Goal: Task Accomplishment & Management: Complete application form

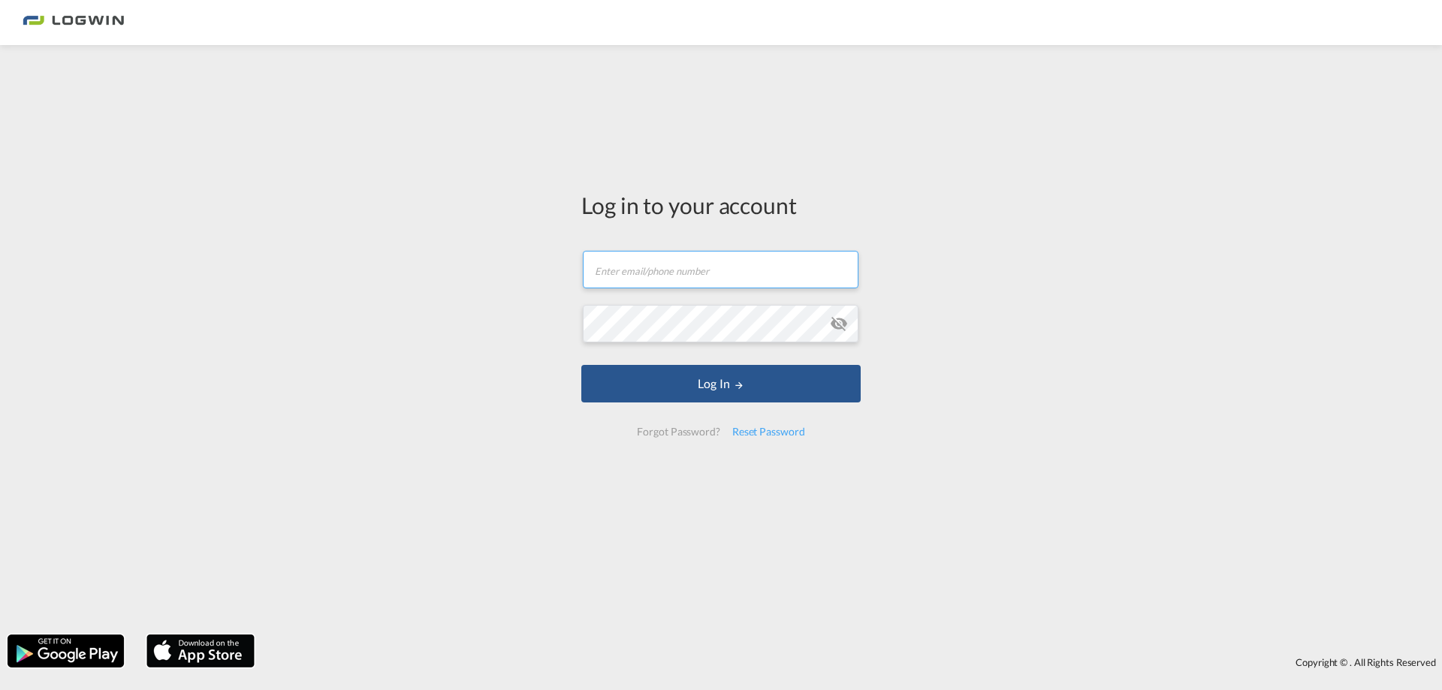
click at [622, 244] on input "text" at bounding box center [721, 270] width 276 height 38
type input "adrienne.maier@logwin-logistics.com"
click at [581, 244] on button "Log In" at bounding box center [720, 384] width 279 height 38
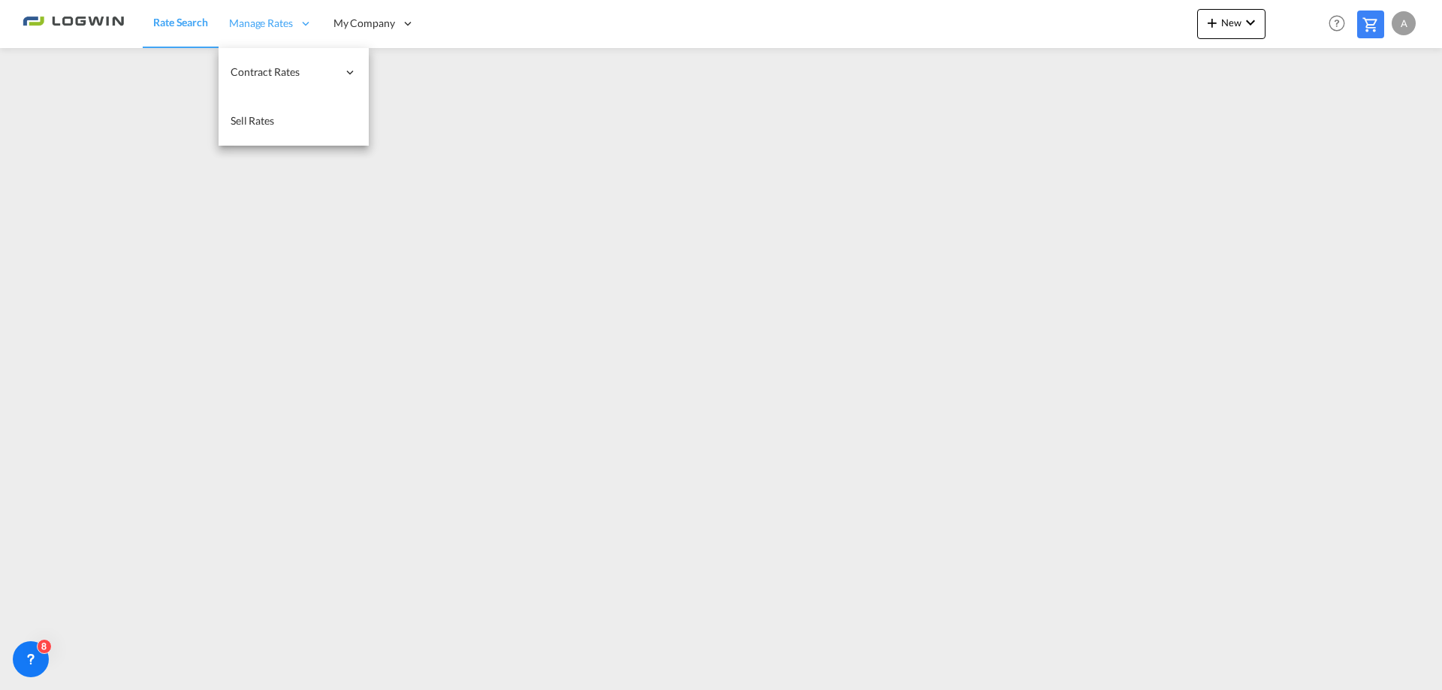
click at [269, 17] on span "Manage Rates" at bounding box center [261, 23] width 64 height 15
click at [270, 77] on span "Contract Rates" at bounding box center [284, 72] width 107 height 15
click at [400, 75] on span "My Rate Files" at bounding box center [412, 71] width 62 height 13
click at [167, 16] on span "Rate Search" at bounding box center [180, 23] width 54 height 15
click at [269, 23] on span "Manage Rates" at bounding box center [261, 23] width 64 height 15
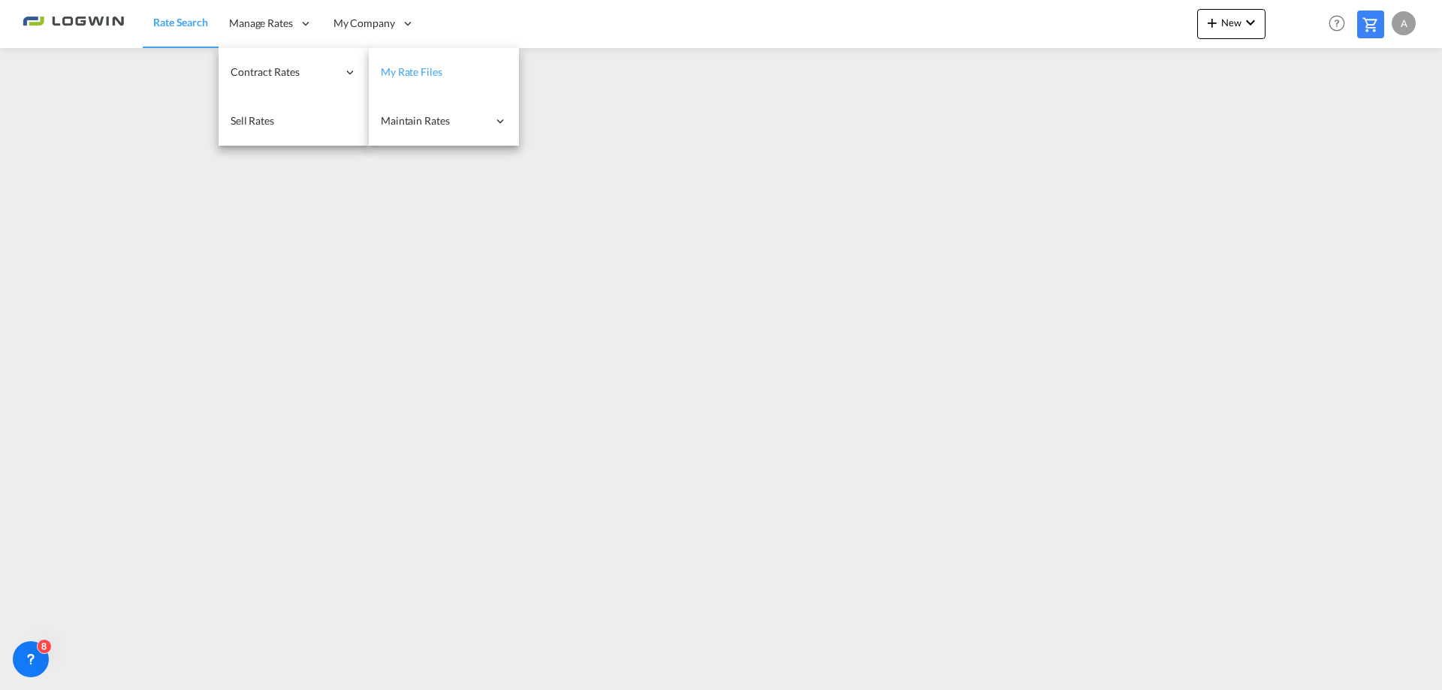
click at [409, 73] on span "My Rate Files" at bounding box center [412, 71] width 62 height 13
click at [447, 64] on link "My Rate Files" at bounding box center [443, 72] width 150 height 49
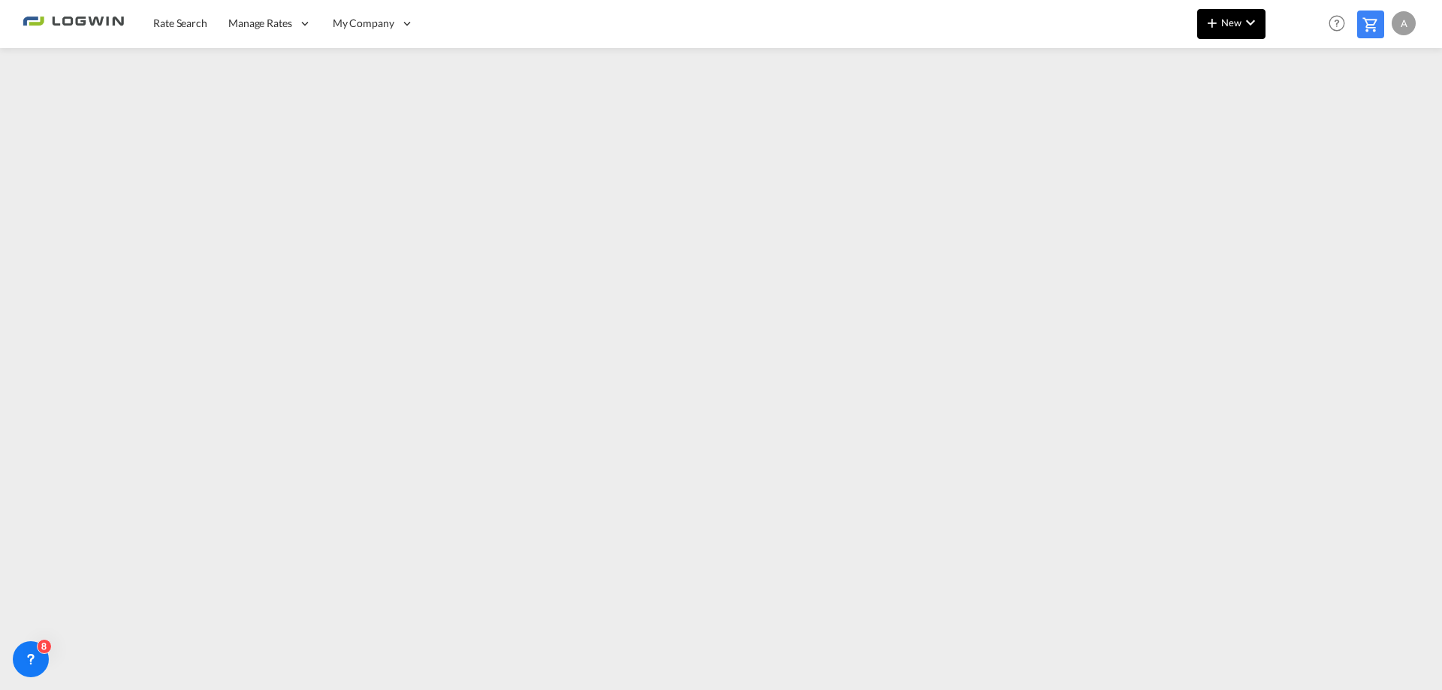
click at [1231, 21] on span "New" at bounding box center [1231, 23] width 56 height 12
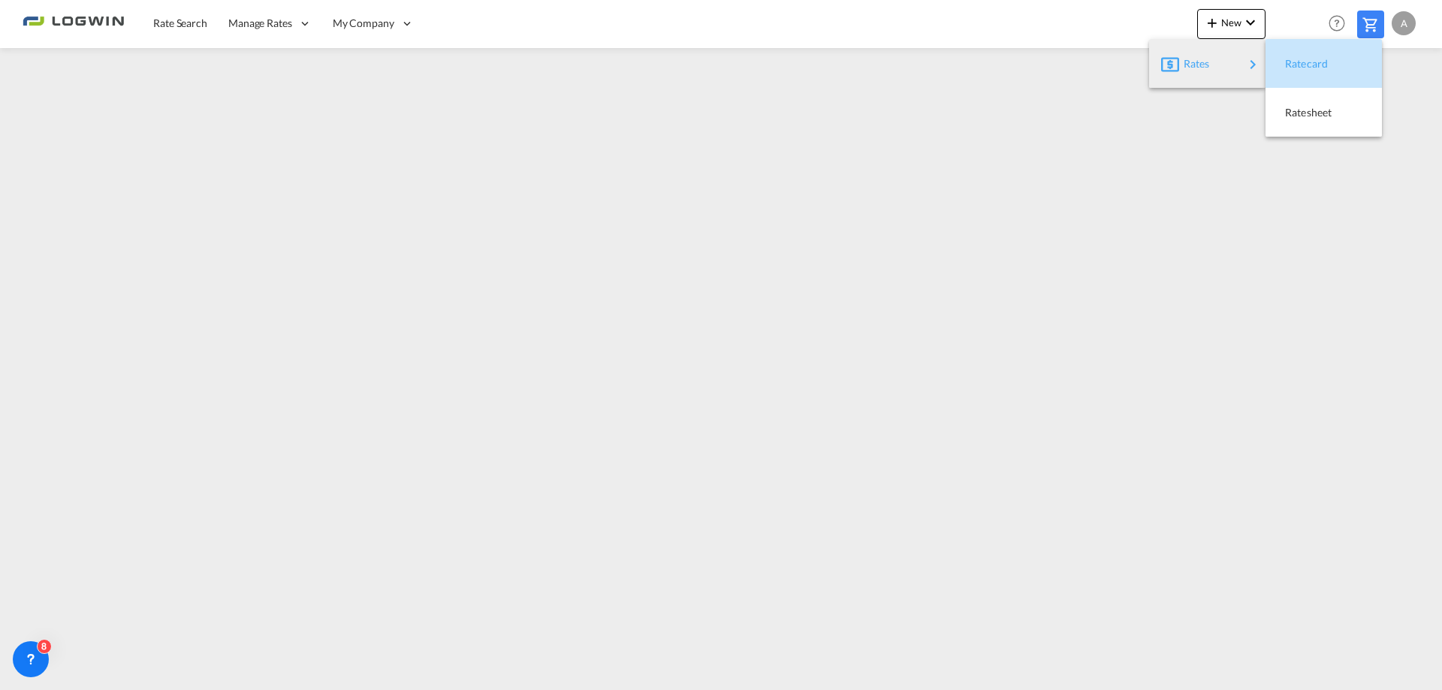
click at [1302, 61] on span "Ratecard" at bounding box center [1293, 64] width 17 height 30
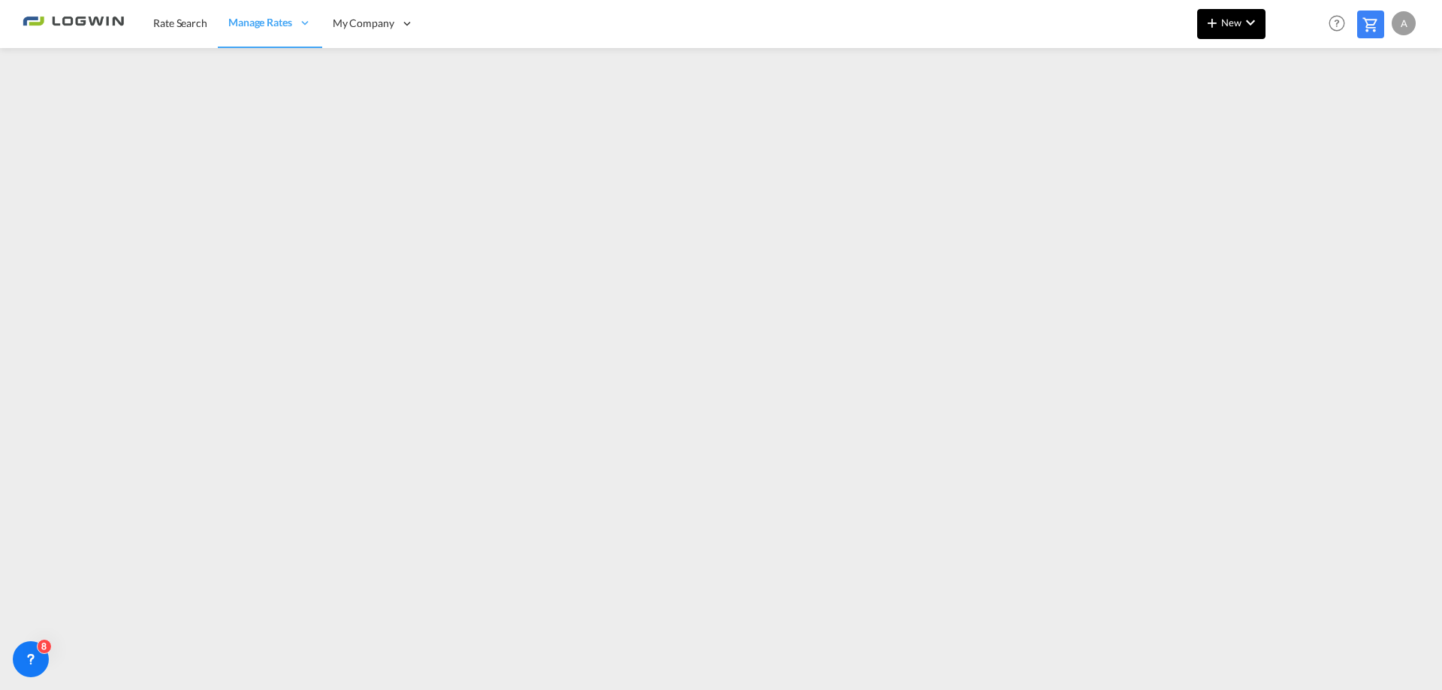
click at [1248, 24] on md-icon "icon-chevron-down" at bounding box center [1251, 23] width 18 height 18
click at [877, 544] on md-backdrop at bounding box center [721, 345] width 1442 height 690
click at [1226, 20] on span "New" at bounding box center [1231, 23] width 56 height 12
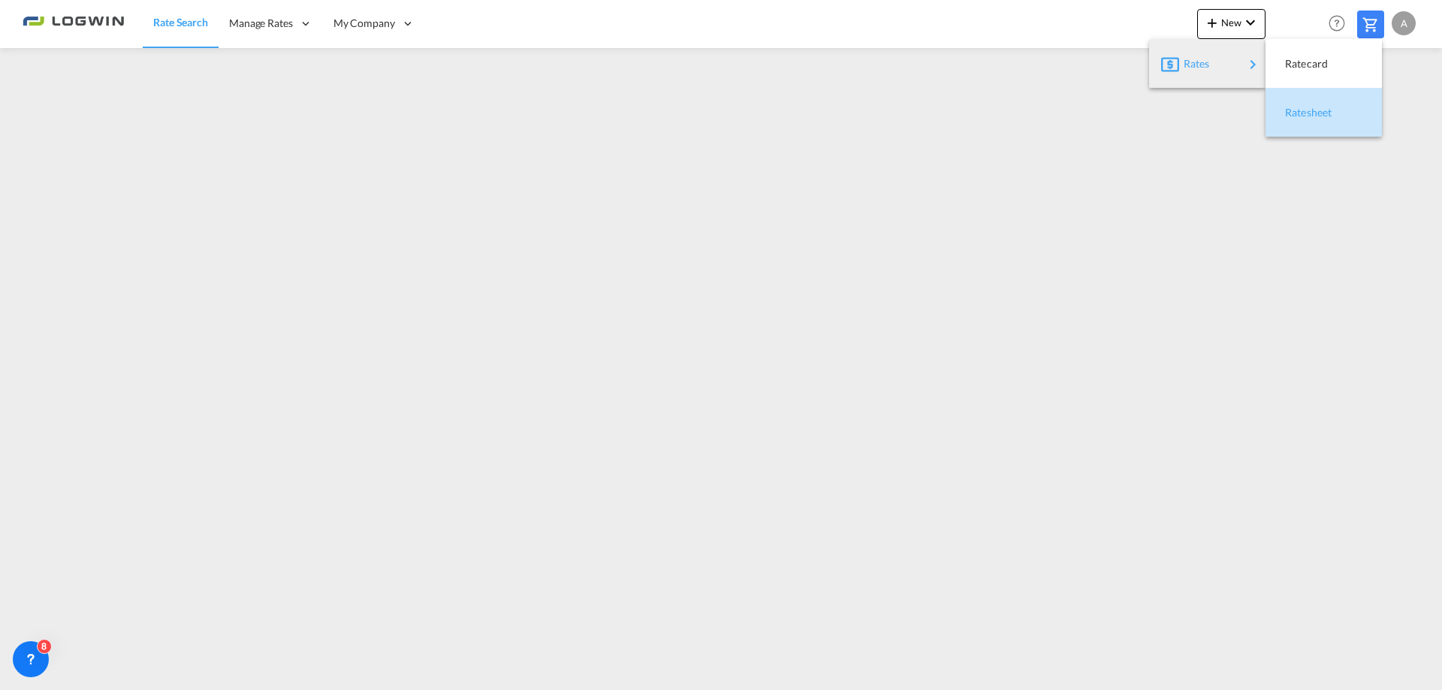
click at [1302, 114] on span "Ratesheet" at bounding box center [1293, 113] width 17 height 30
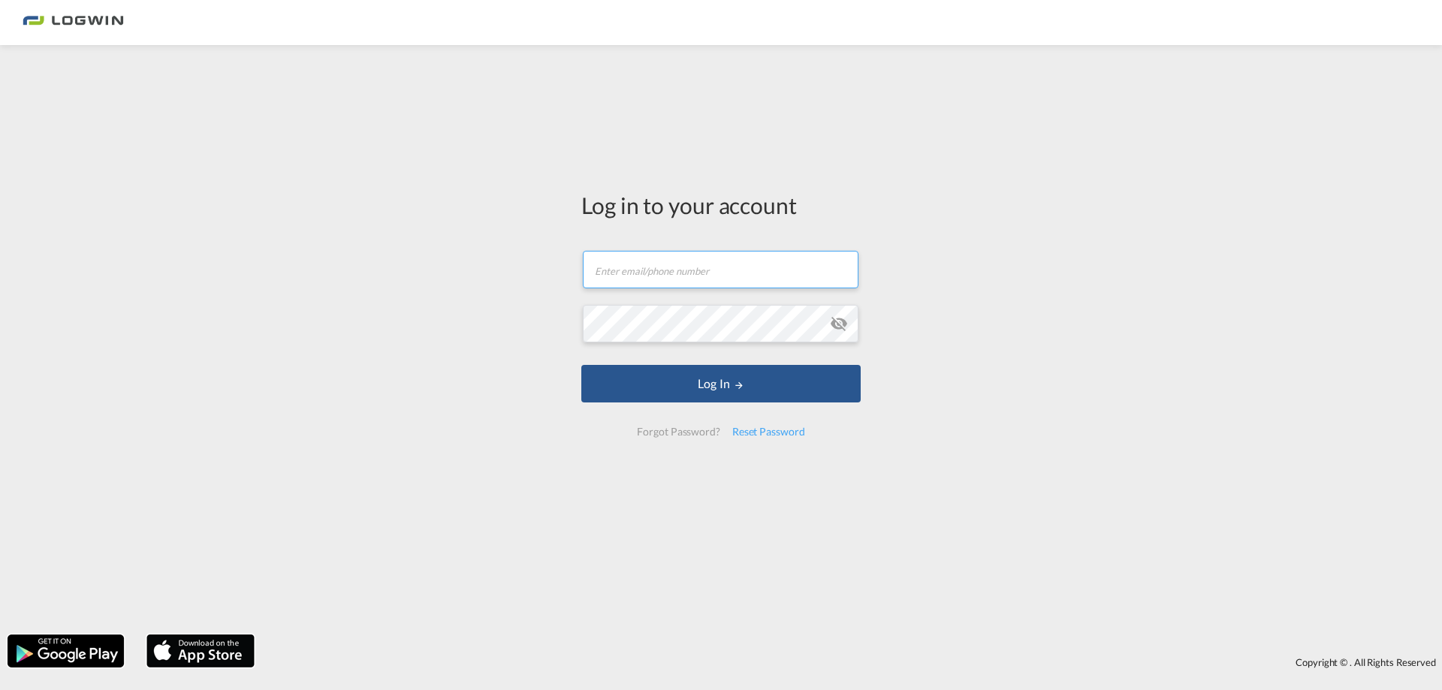
click at [627, 267] on input "text" at bounding box center [721, 270] width 276 height 38
type input "adrienne.maier@logwin-logistics.com"
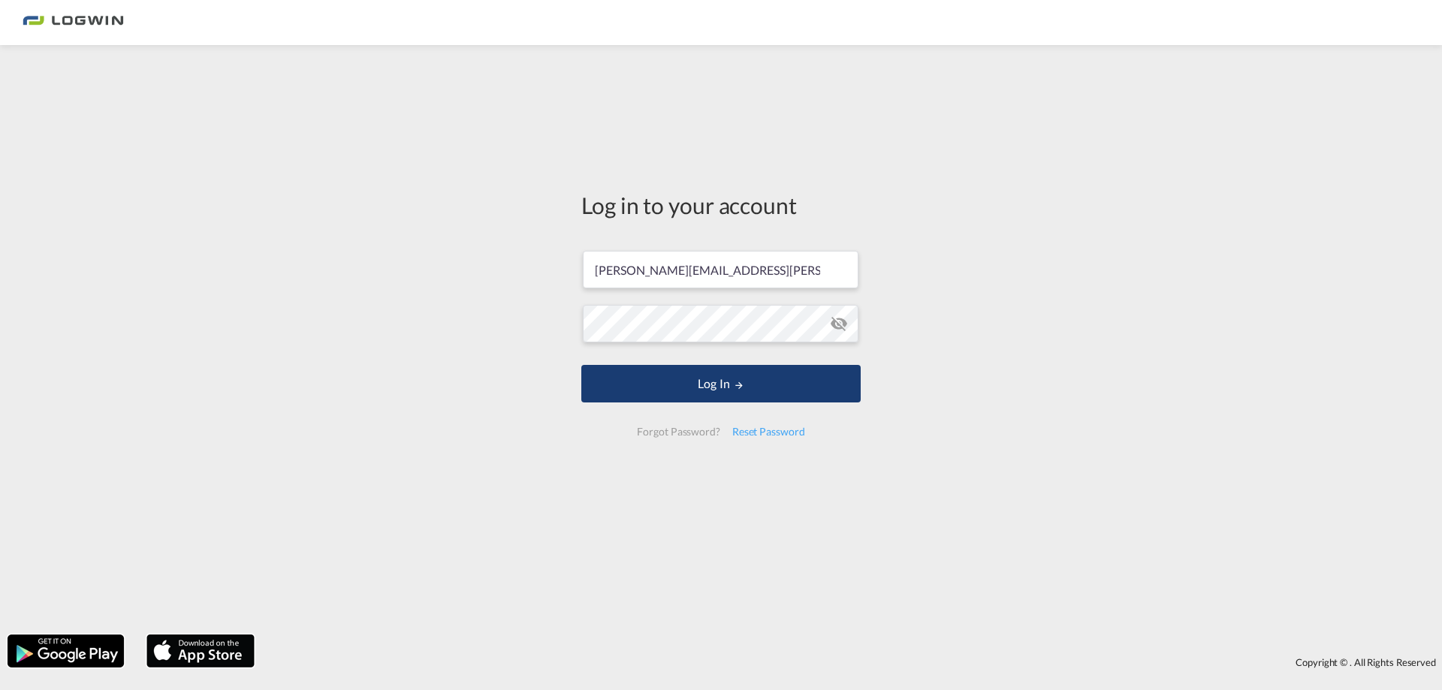
click at [780, 380] on button "Log In" at bounding box center [720, 384] width 279 height 38
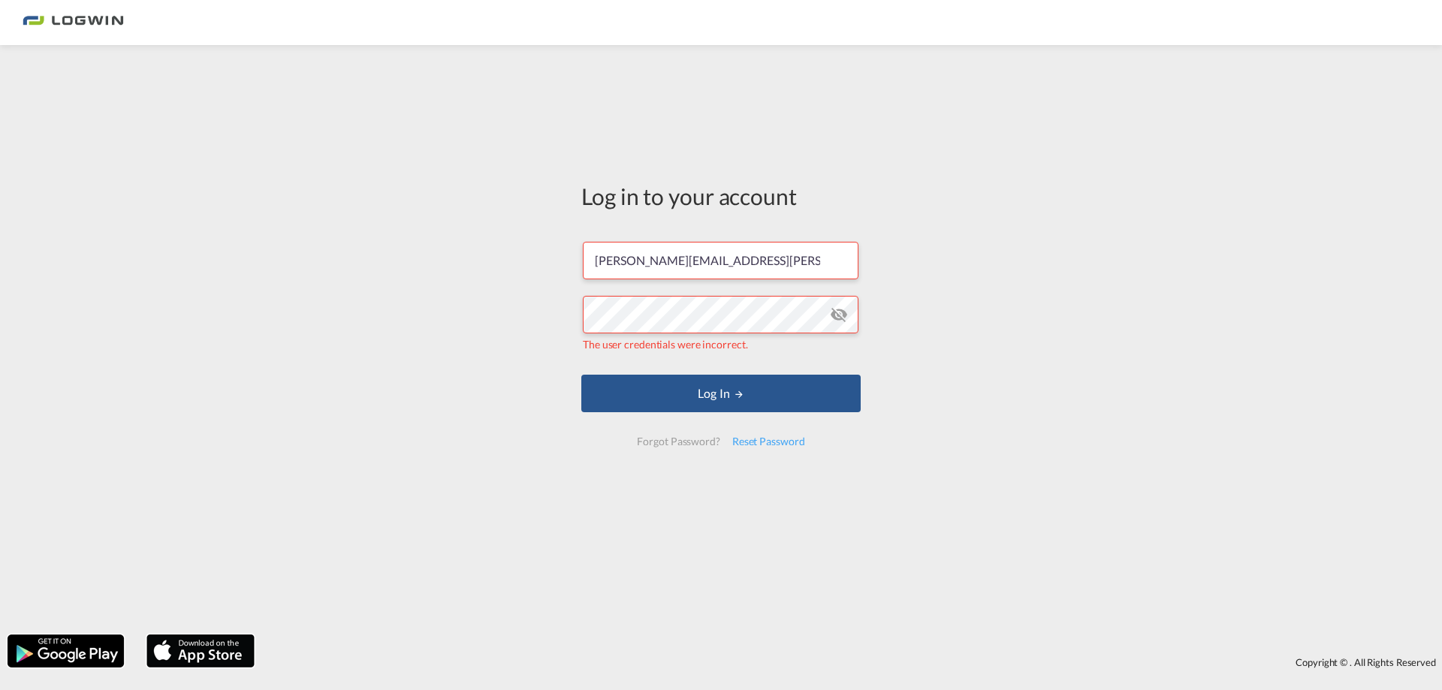
click at [846, 313] on md-icon "icon-eye-off" at bounding box center [839, 315] width 18 height 18
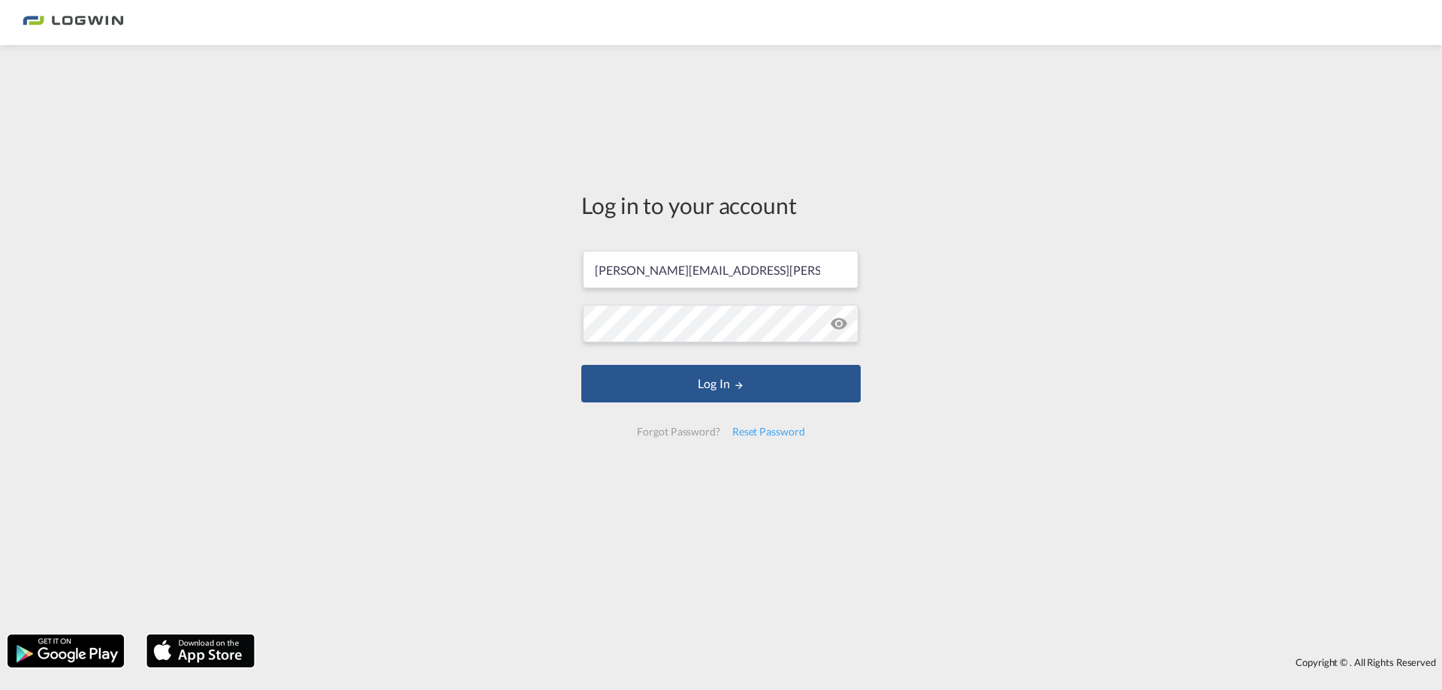
click at [832, 323] on md-icon "icon-eye-off" at bounding box center [839, 324] width 18 height 18
click at [784, 391] on button "Log In" at bounding box center [720, 384] width 279 height 38
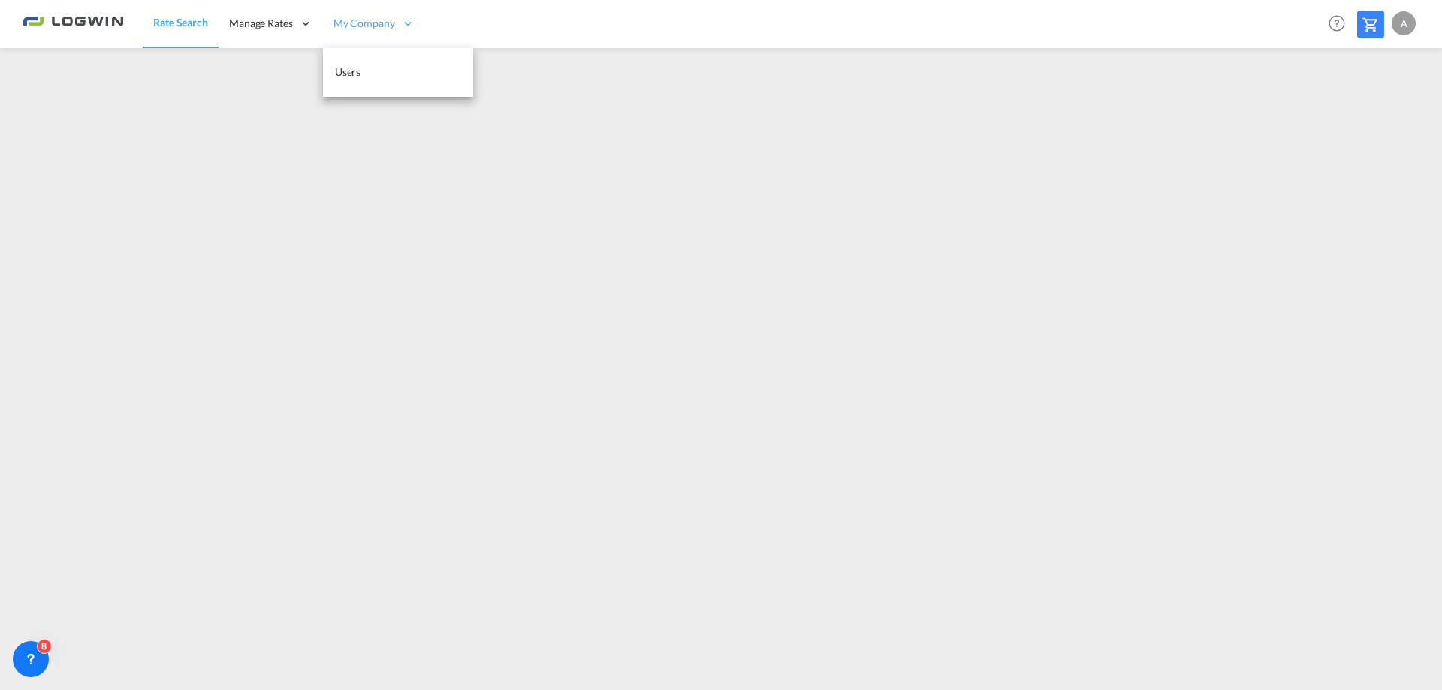
click at [366, 21] on span "My Company" at bounding box center [364, 23] width 62 height 15
click at [354, 69] on span "Users" at bounding box center [348, 71] width 26 height 13
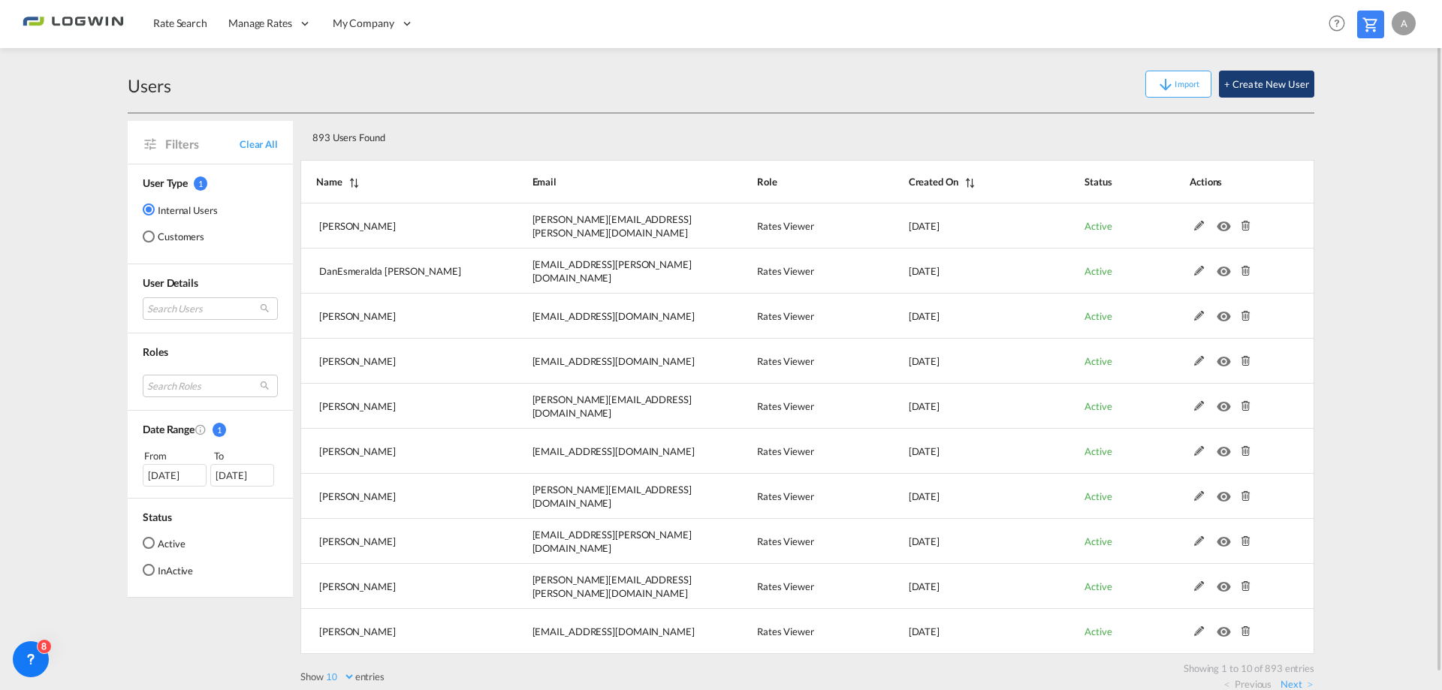
click at [1266, 81] on button "+ Create New User" at bounding box center [1266, 84] width 95 height 27
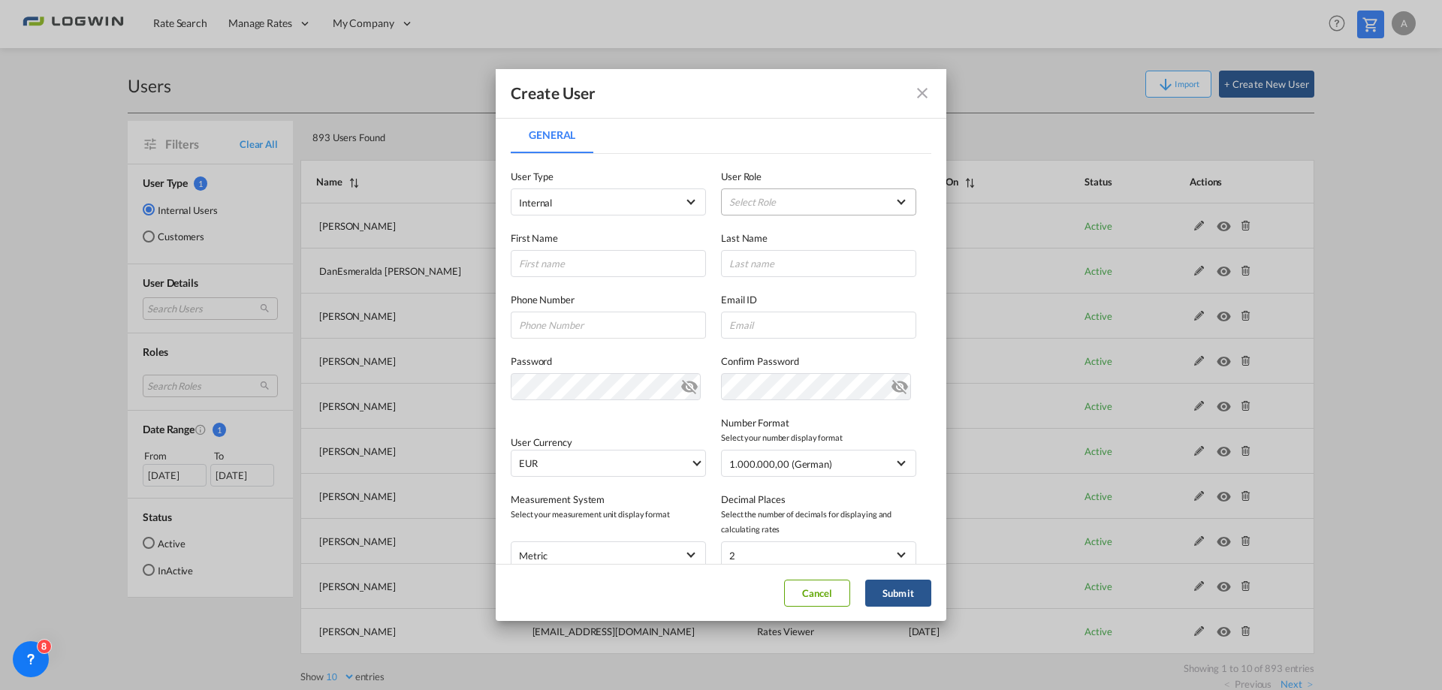
click at [887, 198] on md-select "Select Role ADMIN GLOBAL Essentials Admin GLOBAL Essentials Manager GLOBAL Esse…" at bounding box center [818, 202] width 195 height 27
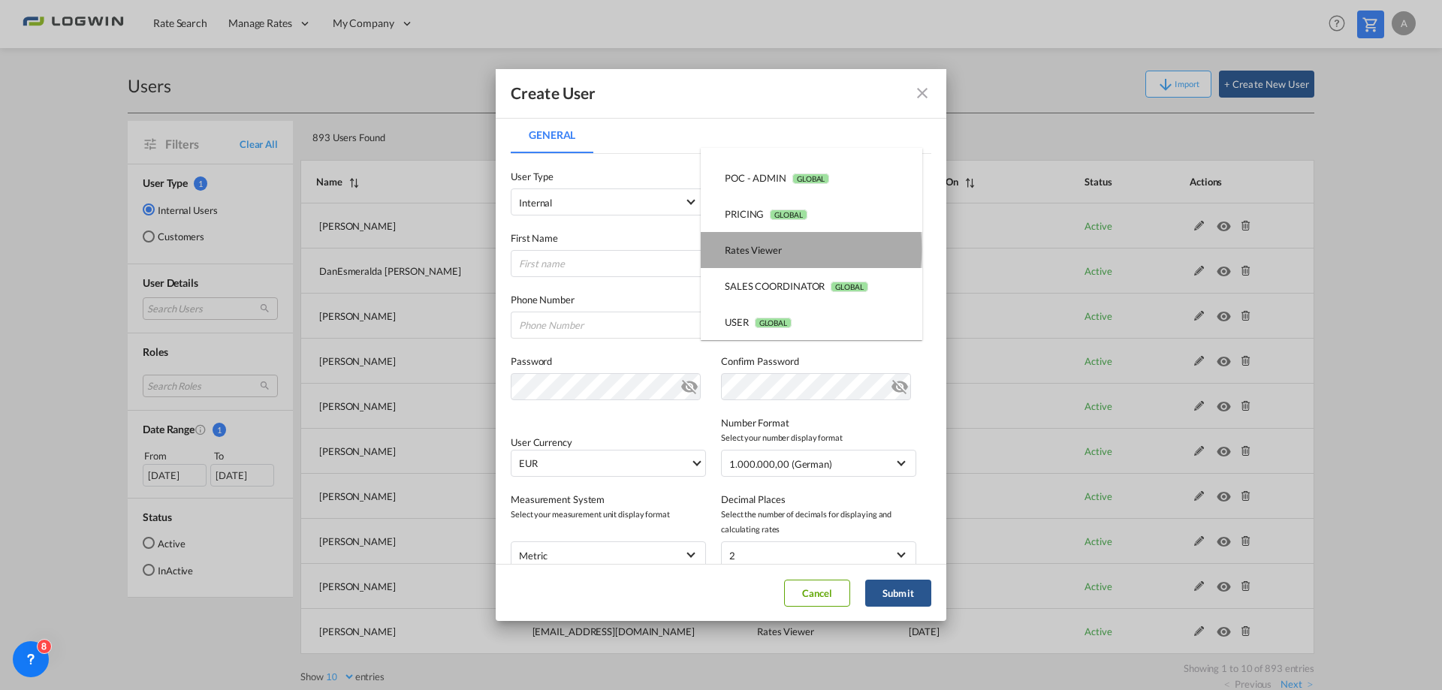
click at [769, 249] on div "Rates Viewer USER_DEFINED" at bounding box center [753, 250] width 57 height 14
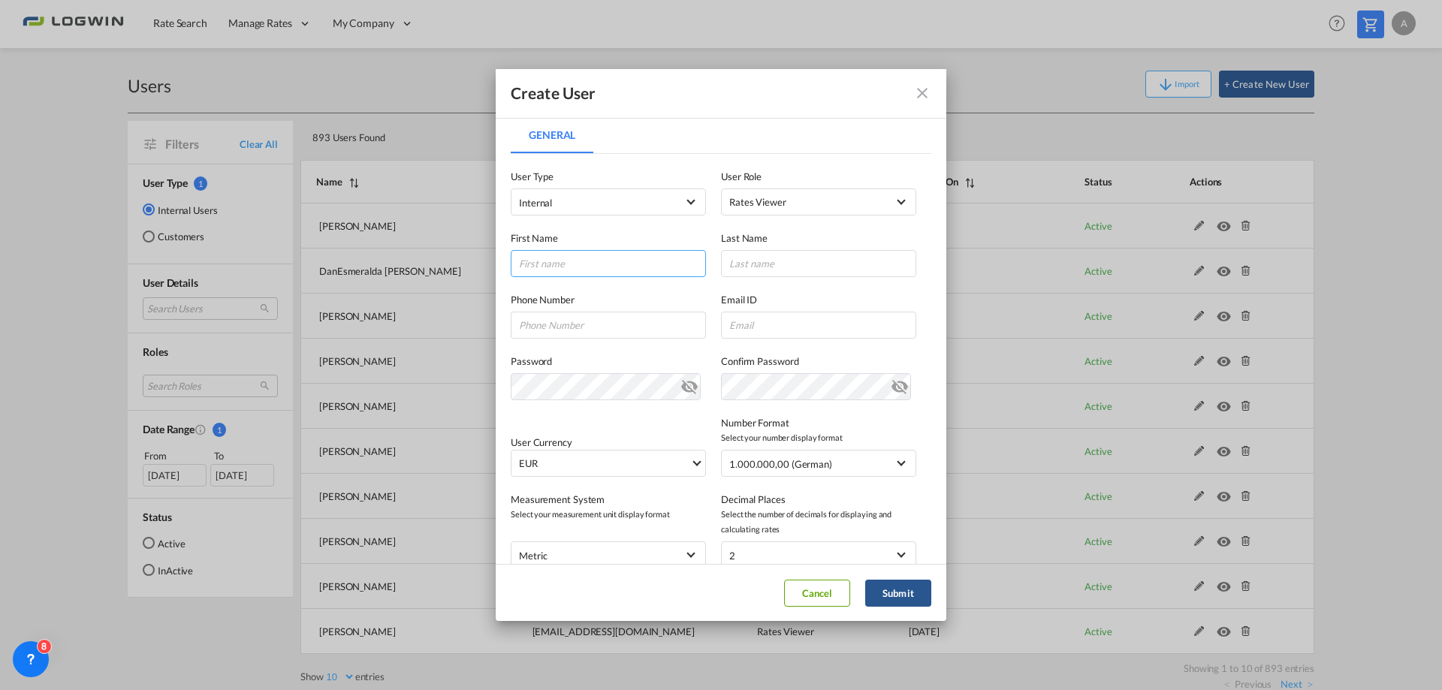
click at [533, 264] on input "General General ..." at bounding box center [608, 263] width 195 height 27
type input "Julien"
type input "Pelesic"
click at [753, 331] on input "General General ..." at bounding box center [818, 325] width 195 height 27
paste input "julien.pelesic@logwin-logistics.com"
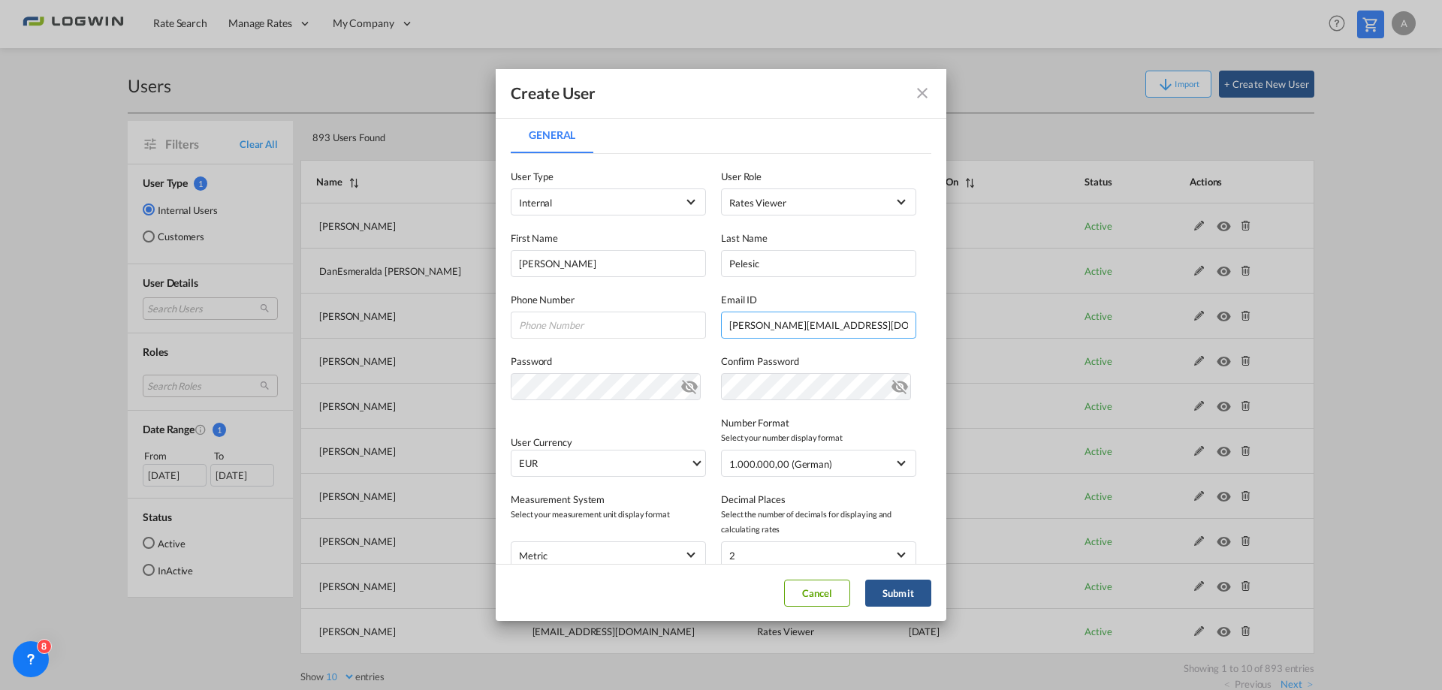
type input "julien.pelesic@logwin-logistics.com"
click at [904, 597] on button "Submit" at bounding box center [898, 593] width 66 height 27
